Goal: Task Accomplishment & Management: Use online tool/utility

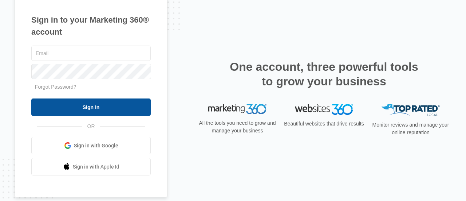
type input "[EMAIL_ADDRESS][DOMAIN_NAME]"
click at [123, 104] on input "Sign In" at bounding box center [90, 106] width 119 height 17
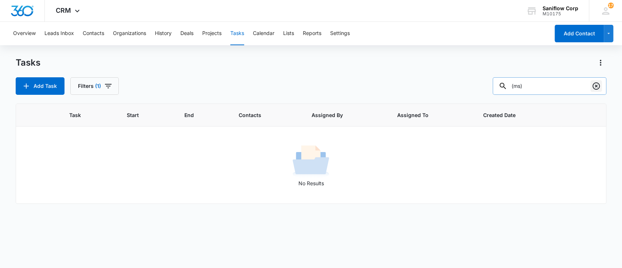
click at [598, 89] on icon "Clear" at bounding box center [595, 86] width 9 height 9
